Goal: Task Accomplishment & Management: Use online tool/utility

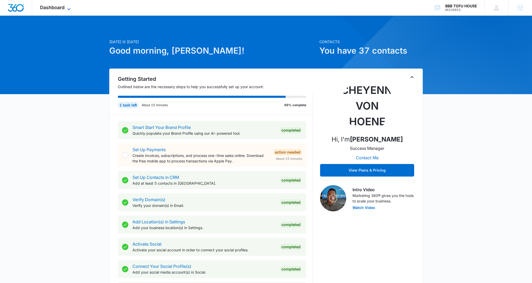
click at [72, 9] on icon at bounding box center [69, 9] width 6 height 6
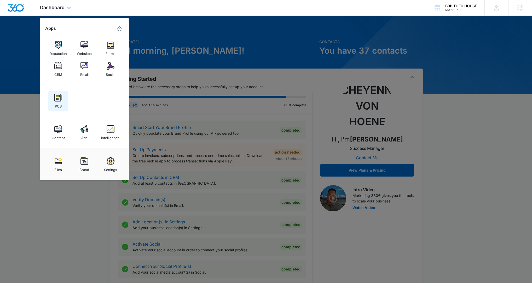
click at [57, 102] on div "POS" at bounding box center [58, 104] width 7 height 7
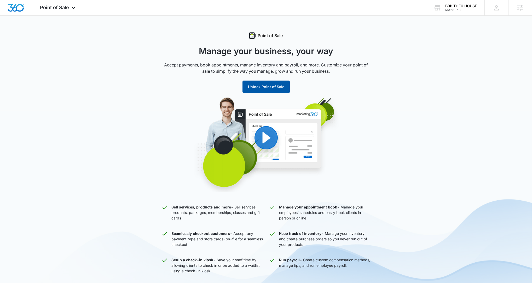
click at [256, 86] on button "Unlock Point of Sale" at bounding box center [265, 86] width 47 height 13
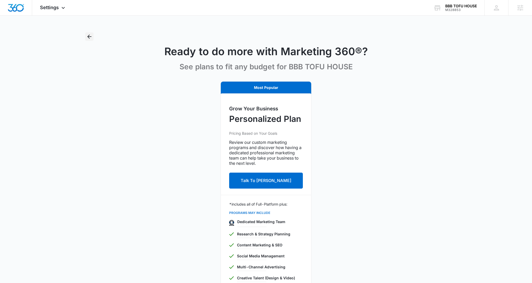
click at [92, 36] on button "Back" at bounding box center [89, 36] width 8 height 8
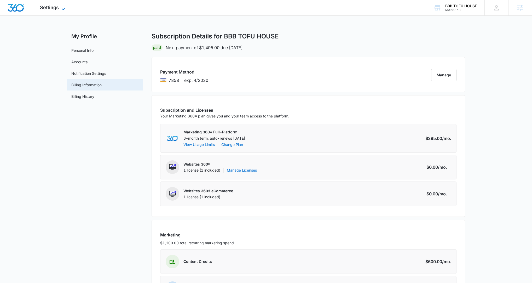
click at [61, 10] on icon at bounding box center [63, 9] width 6 height 6
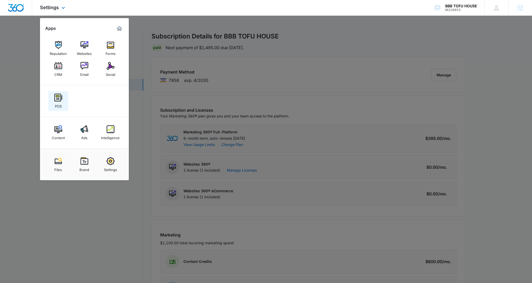
click at [62, 102] on link "POS" at bounding box center [58, 101] width 20 height 20
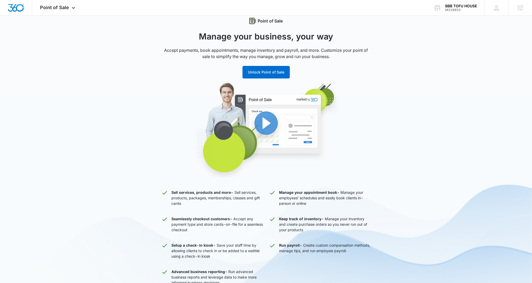
scroll to position [19, 0]
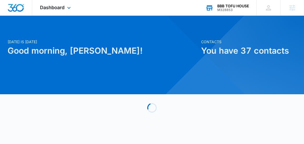
click at [246, 10] on div "M328853" at bounding box center [233, 10] width 32 height 4
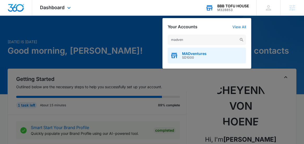
type input "madven"
click at [208, 55] on div "MADventures SD1000" at bounding box center [207, 56] width 78 height 16
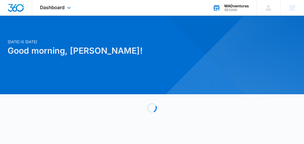
click at [73, 8] on div "Dashboard Apps Reputation Websites Forms CRM Email Social Shop Payments POS Con…" at bounding box center [56, 7] width 48 height 15
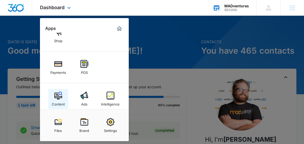
scroll to position [60, 0]
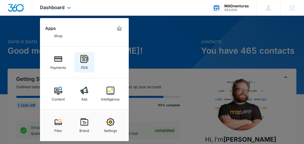
click at [82, 64] on div "POS" at bounding box center [84, 66] width 7 height 7
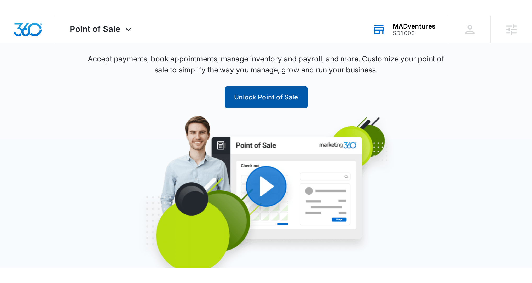
scroll to position [36, 0]
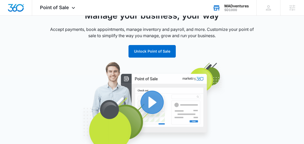
click at [158, 107] on img "button" at bounding box center [152, 108] width 199 height 95
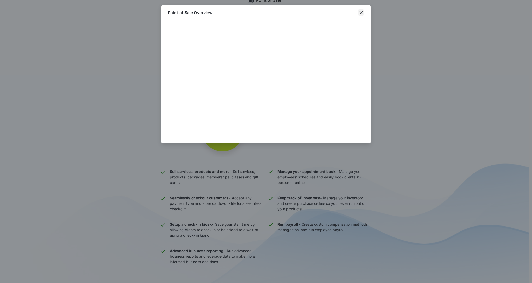
click at [307, 13] on icon "close" at bounding box center [361, 13] width 4 height 4
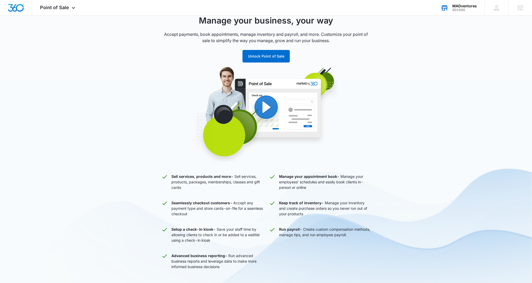
scroll to position [28, 0]
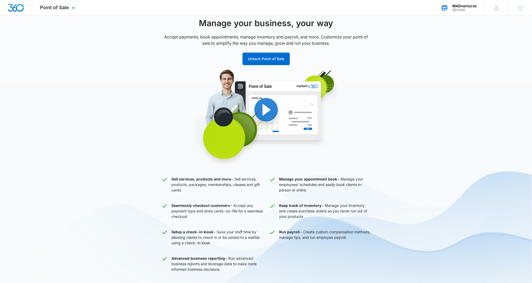
click at [69, 11] on div "Point of Sale Apps Reputation Websites Forms CRM Email Social Shop Payments POS…" at bounding box center [58, 7] width 52 height 15
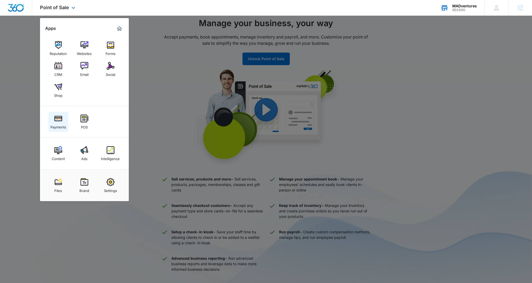
click at [57, 126] on div "Payments" at bounding box center [58, 125] width 16 height 7
